Goal: Information Seeking & Learning: Learn about a topic

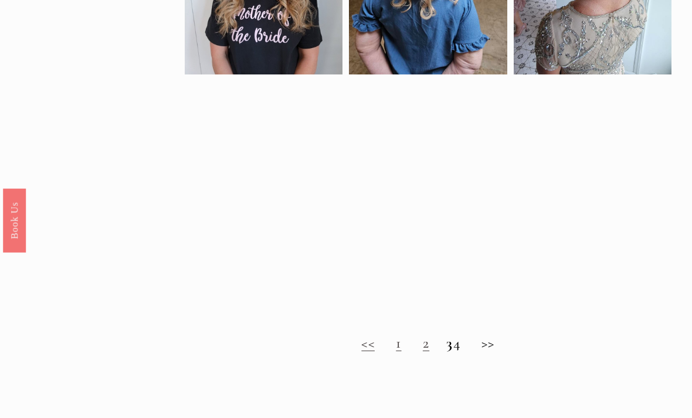
scroll to position [655, 0]
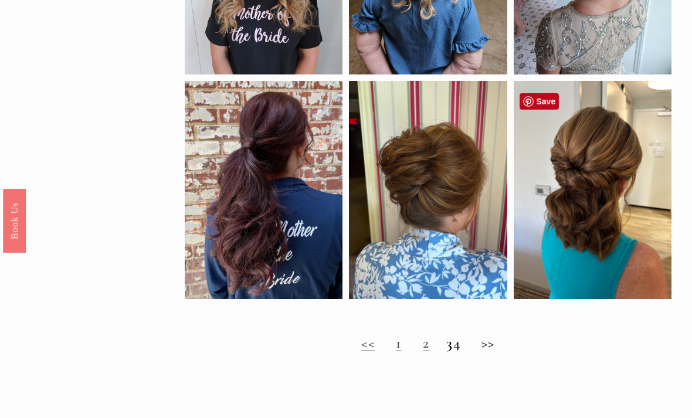
click at [630, 268] on div at bounding box center [593, 190] width 158 height 218
click at [620, 262] on div at bounding box center [593, 190] width 158 height 218
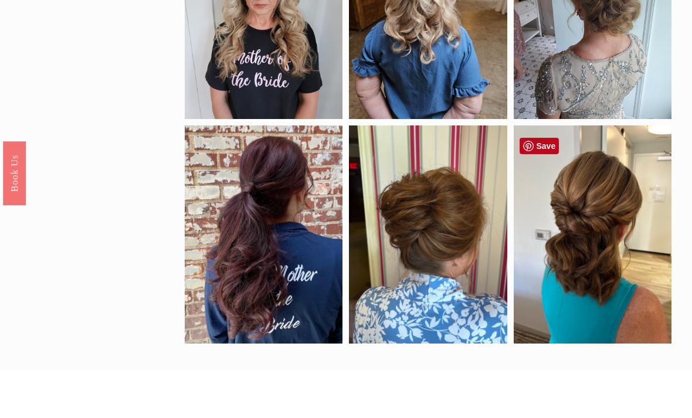
scroll to position [611, 0]
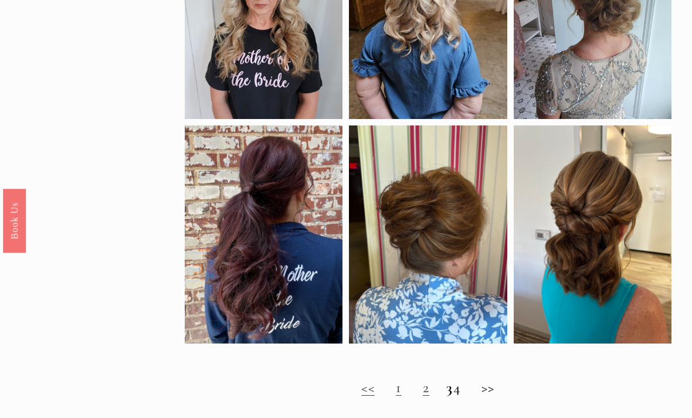
click at [423, 397] on link "2" at bounding box center [426, 388] width 6 height 18
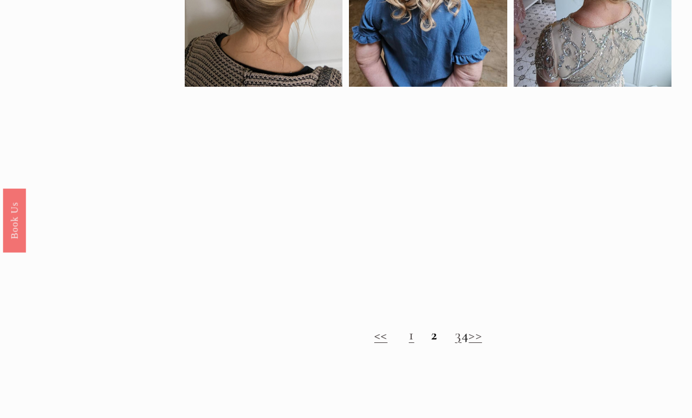
scroll to position [684, 0]
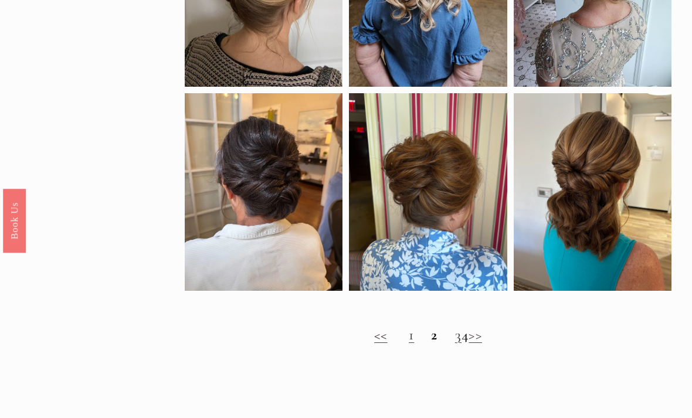
click at [455, 339] on link "3" at bounding box center [458, 335] width 6 height 18
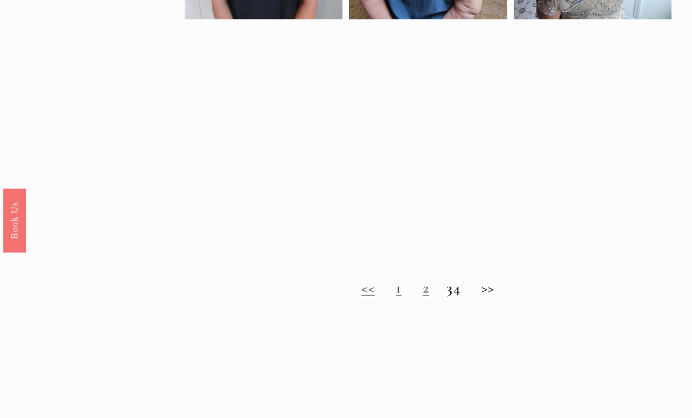
scroll to position [710, 0]
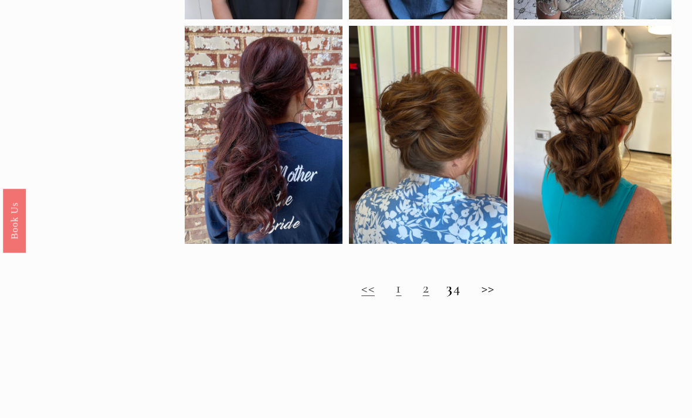
click at [470, 297] on h2 "<< 1 2 3 4 >>" at bounding box center [428, 289] width 486 height 18
click at [446, 297] on strong "3" at bounding box center [449, 288] width 6 height 18
click at [472, 294] on h2 "<< 1 2 3 4 >>" at bounding box center [428, 289] width 486 height 18
click at [500, 297] on h2 "<< 1 2 3 4 >>" at bounding box center [428, 289] width 486 height 18
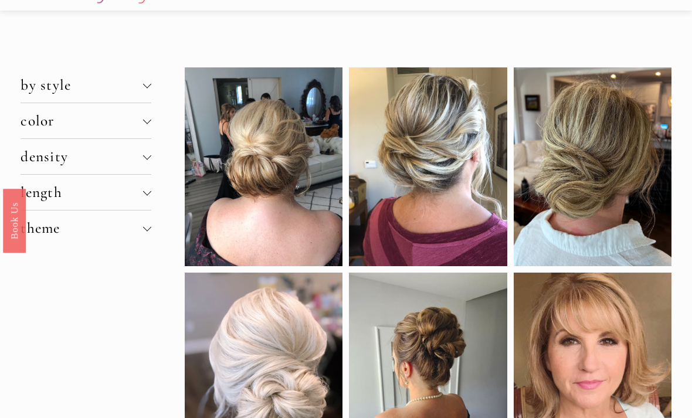
scroll to position [0, 0]
